Goal: Find specific page/section: Find specific page/section

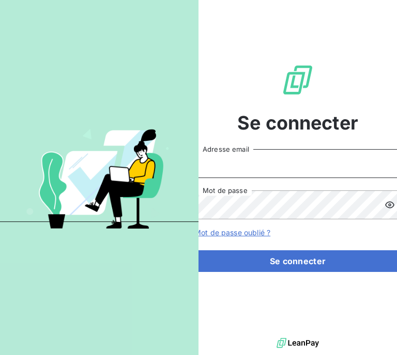
click at [261, 150] on input "Adresse email" at bounding box center [297, 163] width 207 height 29
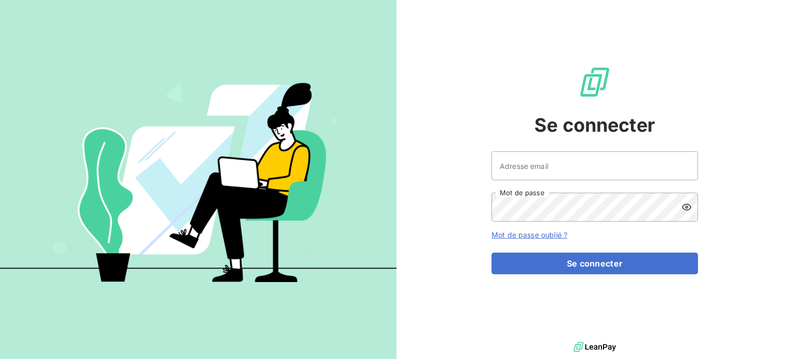
click at [396, 132] on div "Se connecter Adresse email Mot de passe Mot de passe oublié ? Se connecter" at bounding box center [595, 169] width 207 height 339
click at [396, 157] on input "Adresse email" at bounding box center [595, 165] width 207 height 29
type input "[EMAIL_ADDRESS][DOMAIN_NAME]"
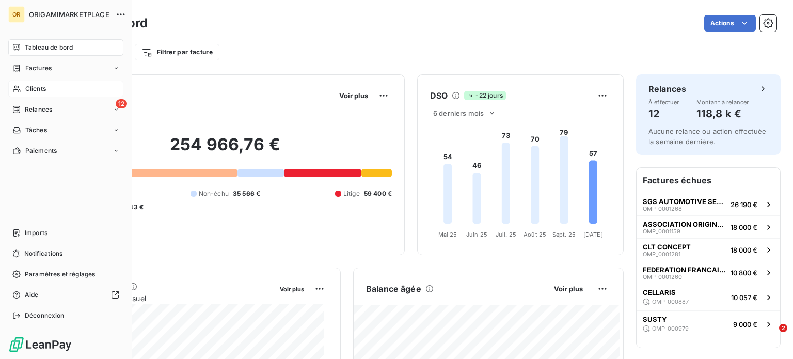
click at [55, 89] on div "Clients" at bounding box center [65, 89] width 115 height 17
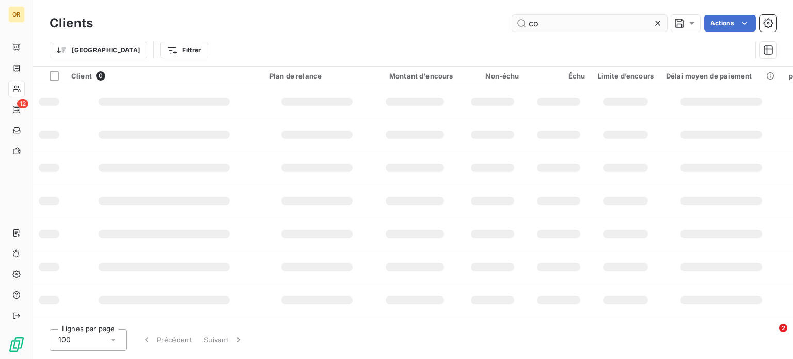
type input "c"
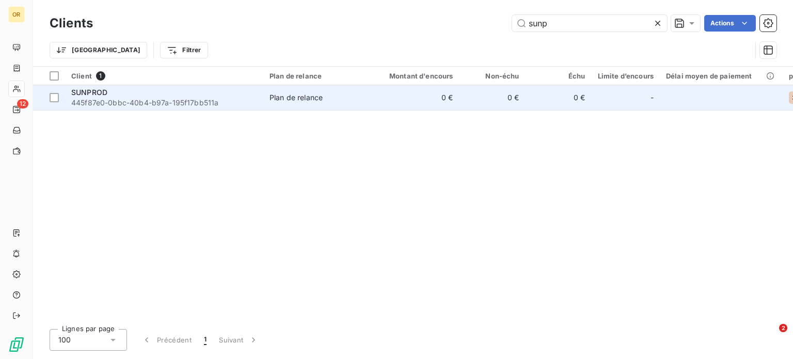
type input "sunp"
click at [159, 95] on div "SUNPROD" at bounding box center [164, 92] width 186 height 10
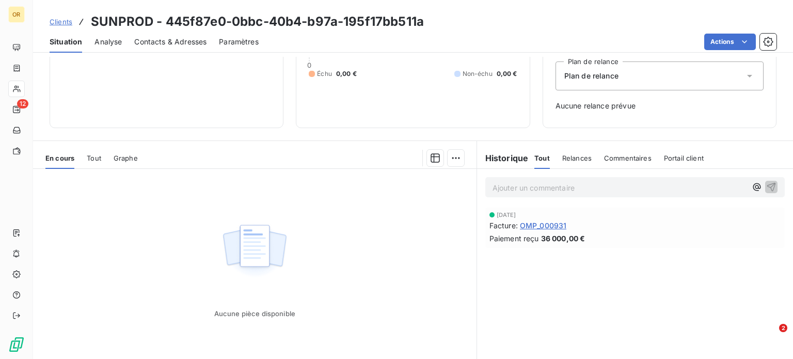
scroll to position [112, 0]
click at [98, 158] on span "Tout" at bounding box center [94, 157] width 14 height 8
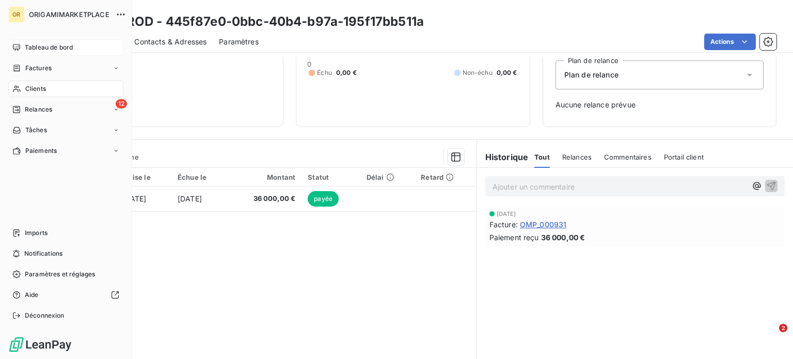
click at [79, 43] on div "Tableau de bord" at bounding box center [65, 47] width 115 height 17
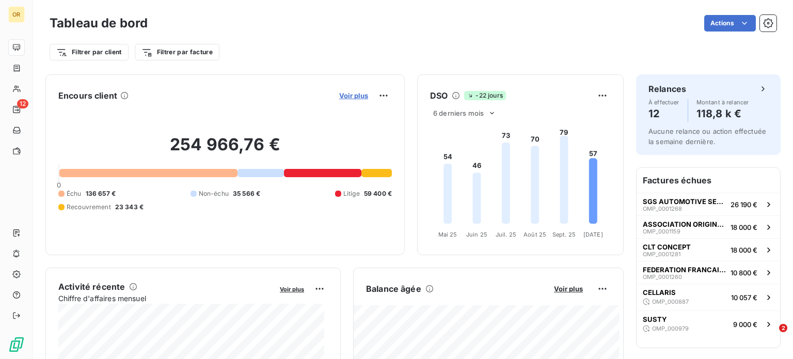
click at [350, 95] on span "Voir plus" at bounding box center [353, 95] width 29 height 8
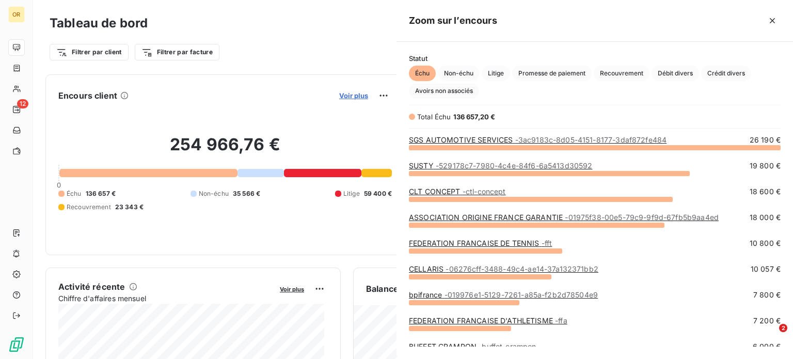
scroll to position [204, 388]
